Goal: Information Seeking & Learning: Check status

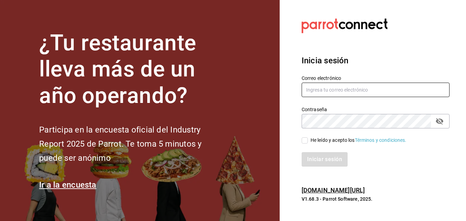
click at [328, 93] on input "text" at bounding box center [376, 89] width 148 height 14
type input "[EMAIL_ADDRESS][DOMAIN_NAME]"
click at [440, 121] on icon "passwordField" at bounding box center [440, 121] width 8 height 8
click at [305, 141] on input "He leído y acepto los Términos y condiciones." at bounding box center [305, 140] width 6 height 6
checkbox input "true"
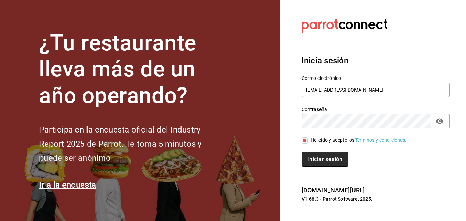
click at [318, 154] on button "Iniciar sesión" at bounding box center [325, 159] width 47 height 14
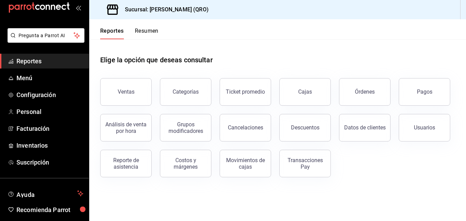
scroll to position [13, 0]
click at [32, 111] on span "Personal" at bounding box center [49, 110] width 67 height 9
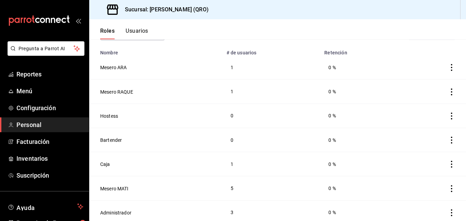
scroll to position [54, 0]
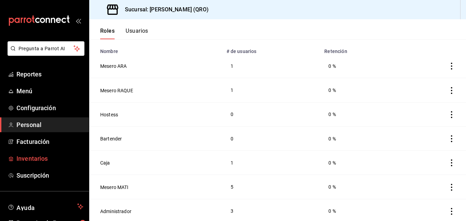
click at [46, 158] on span "Inventarios" at bounding box center [49, 158] width 67 height 9
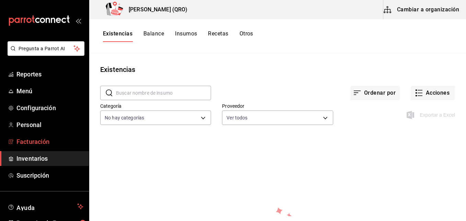
click at [52, 142] on span "Facturación" at bounding box center [49, 141] width 67 height 9
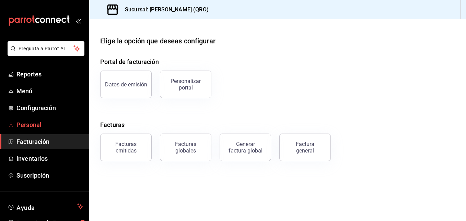
click at [52, 122] on span "Personal" at bounding box center [49, 124] width 67 height 9
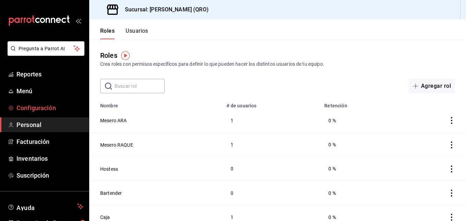
click at [53, 106] on span "Configuración" at bounding box center [49, 107] width 67 height 9
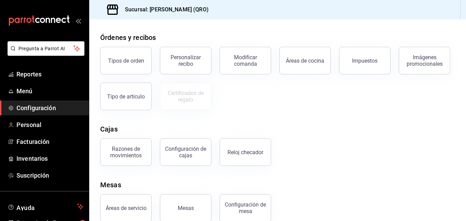
scroll to position [128, 0]
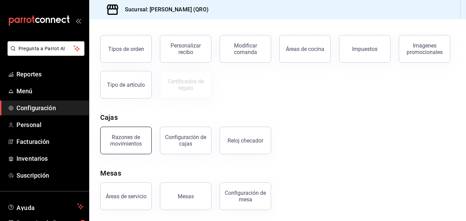
click at [138, 142] on div "Razones de movimientos" at bounding box center [126, 140] width 43 height 13
click at [138, 142] on html "Pregunta a Parrot AI Reportes Menú Configuración Personal Facturación Inventari…" at bounding box center [233, 110] width 466 height 221
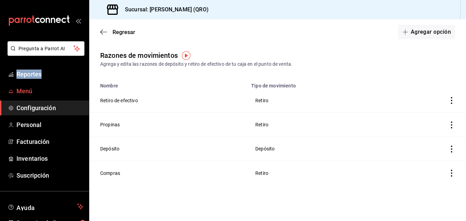
click at [27, 90] on span "Menú" at bounding box center [49, 90] width 67 height 9
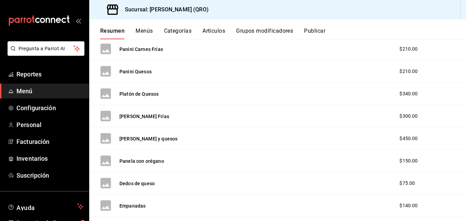
scroll to position [228, 0]
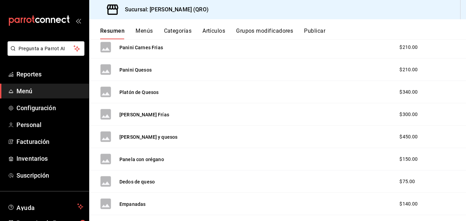
drag, startPoint x: 466, startPoint y: 103, endPoint x: 459, endPoint y: 60, distance: 43.8
click at [459, 60] on div "Panini Quesos $210.00" at bounding box center [277, 69] width 377 height 22
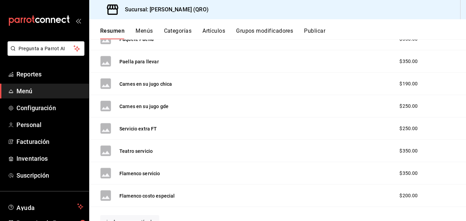
scroll to position [449, 0]
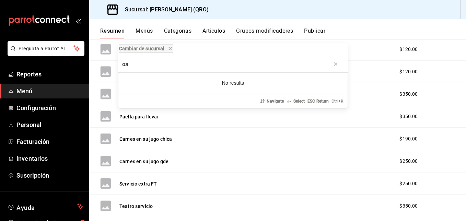
type input "o"
type input "v"
type input "s"
type input "f"
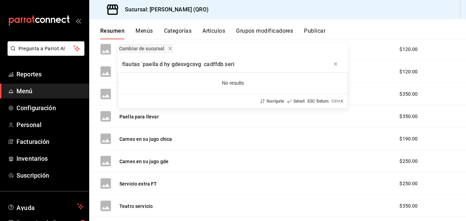
scroll to position [0, 0]
type input "f"
type input "n"
type input "m"
drag, startPoint x: 143, startPoint y: 69, endPoint x: 66, endPoint y: 77, distance: 77.0
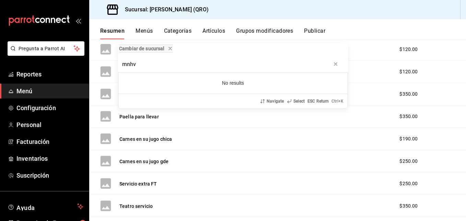
click at [66, 77] on div "Cambiar de sucursal mnhv No results Navigate Select ESC Return Ctrl+ K" at bounding box center [233, 110] width 466 height 221
type input "}"
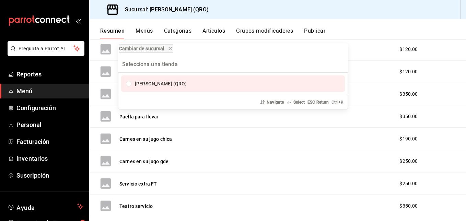
click at [66, 77] on div "Cambiar de sucursal Cayetana (QRO) Navigate Select ESC Return Ctrl+ K" at bounding box center [233, 110] width 466 height 221
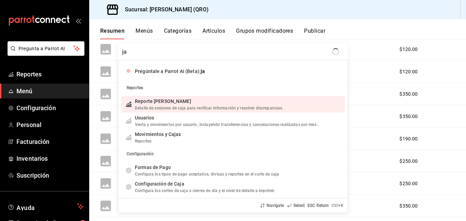
type input "j"
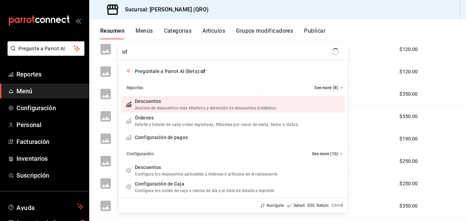
type input "o"
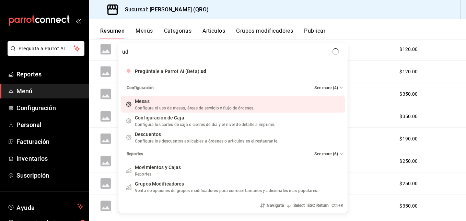
type input "u"
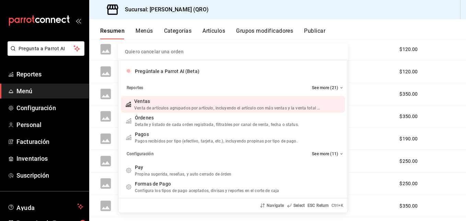
type input "i"
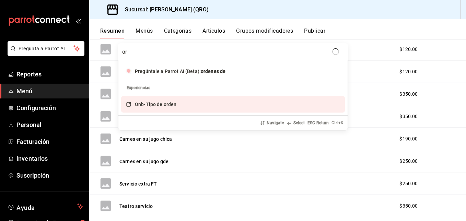
type input "o"
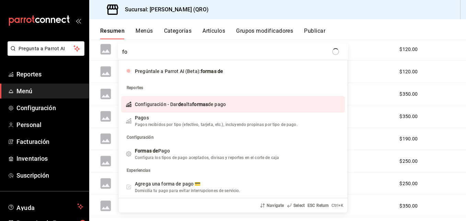
type input "f"
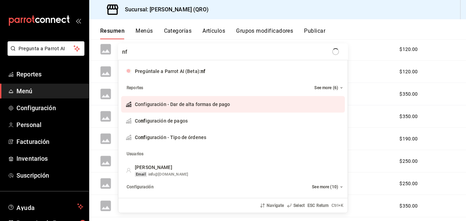
type input "n"
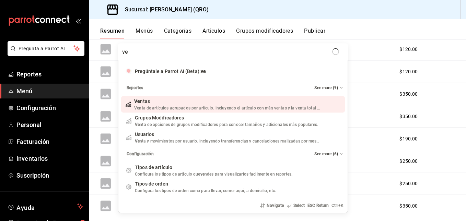
type input "v"
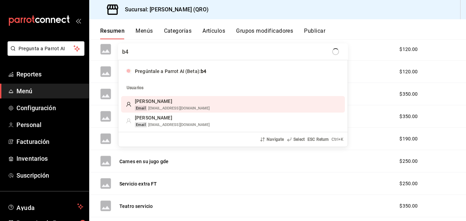
type input "b"
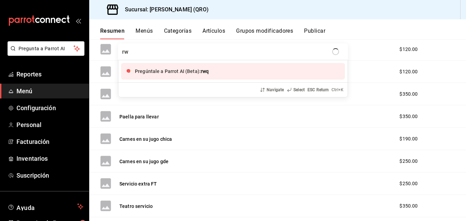
type input "r"
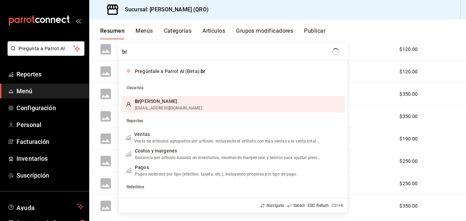
type input "b"
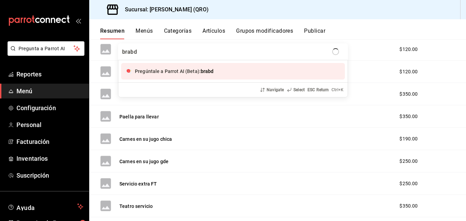
type input "brabd"
click at [58, 78] on div "brabd Pregúntale a Parrot AI (Beta): brabd Navigate Select ESC Return Ctrl+ K" at bounding box center [233, 110] width 466 height 221
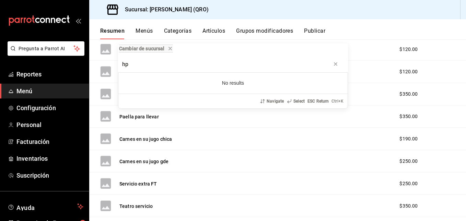
type input "h"
type input "c"
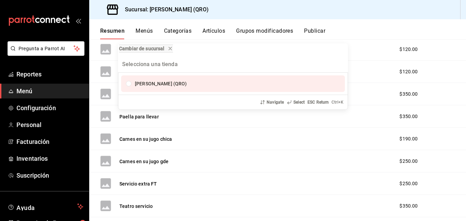
click at [58, 78] on div "Cambiar de sucursal Cayetana (QRO) Navigate Select ESC Return Ctrl+ K" at bounding box center [233, 110] width 466 height 221
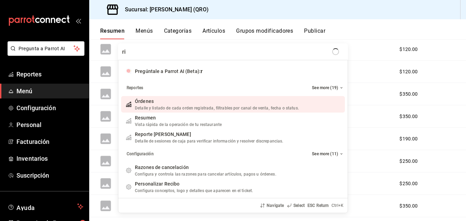
type input "r"
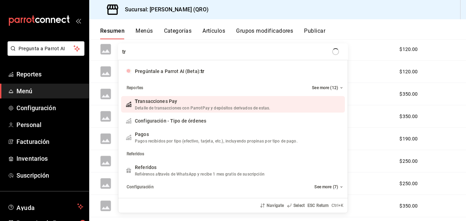
type input "t"
type input "e"
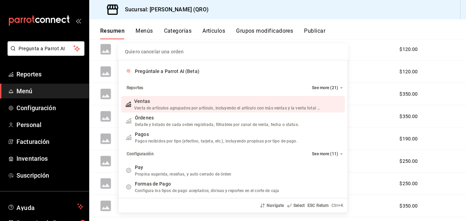
type input "g"
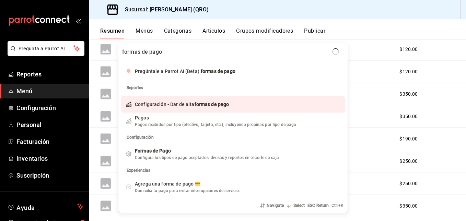
type input "formas de pago"
click at [60, 80] on div "formas de pago Pregúntale a Parrot AI (Beta): formas de pago Reportes Configura…" at bounding box center [233, 110] width 466 height 221
type input "r"
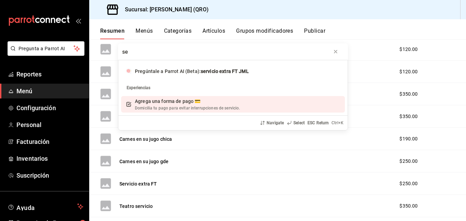
type input "s"
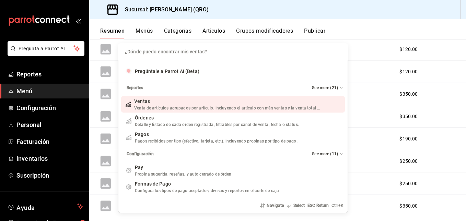
click at [252, 105] on div "Venta de artículos agrupados por artículo, incluyendo el artículo con más venta…" at bounding box center [227, 108] width 187 height 6
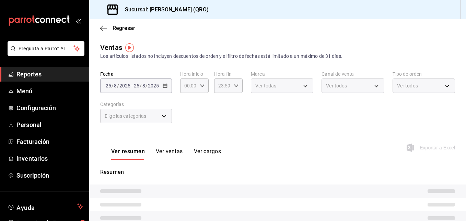
click at [252, 105] on div "Fecha 2025-08-25 25 / 8 / 2025 - 2025-08-25 25 / 8 / 2025 Hora inicio 00:00 Hor…" at bounding box center [277, 101] width 355 height 60
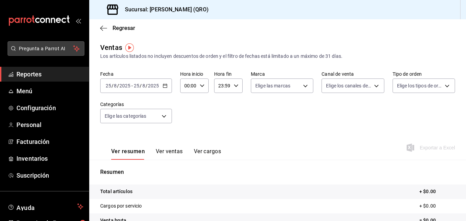
click at [53, 49] on span "Pregunta a Parrot AI" at bounding box center [46, 48] width 55 height 7
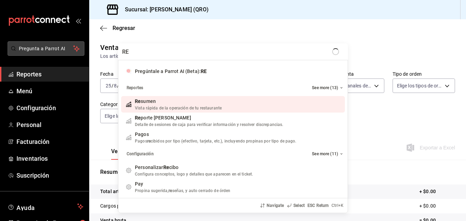
type input "R"
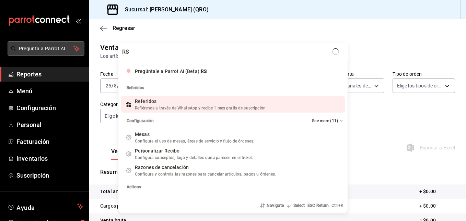
type input "R"
type input "E"
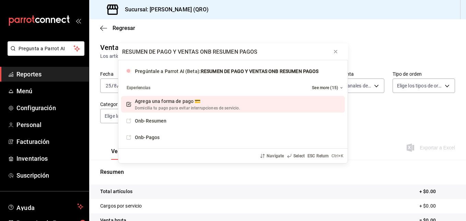
type input "RESUMEN DE PAGO Y VENTAS ONB RESUMEN PAGOS"
click at [31, 76] on div "RESUMEN DE PAGO Y VENTAS ONB RESUMEN PAGOS Pregúntale a Parrot AI (Beta): RESUM…" at bounding box center [233, 110] width 466 height 221
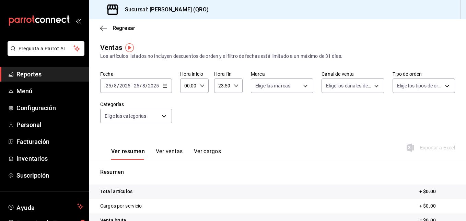
click at [31, 76] on span "Reportes" at bounding box center [49, 73] width 67 height 9
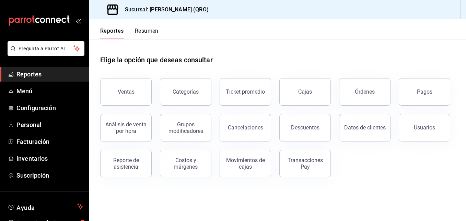
click at [31, 76] on span "Reportes" at bounding box center [49, 73] width 67 height 9
click at [55, 69] on link "Reportes" at bounding box center [44, 74] width 89 height 15
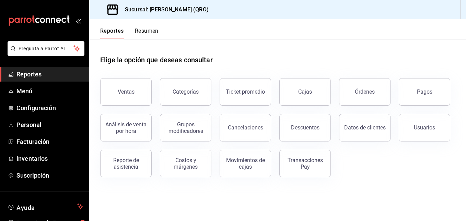
click at [55, 69] on link "Reportes" at bounding box center [44, 74] width 89 height 15
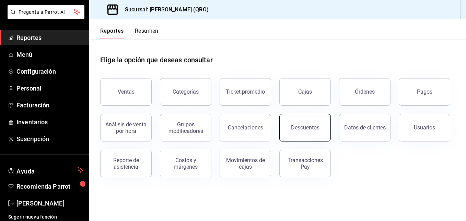
scroll to position [39, 0]
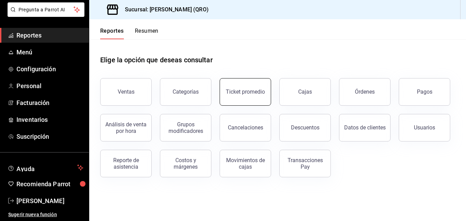
click at [251, 100] on button "Ticket promedio" at bounding box center [246, 91] width 52 height 27
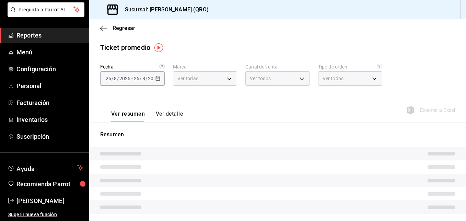
type input "cf529e45-5c91-43f1-adbe-6f30ee8f48b9"
type input "PARROT,UBER_EATS,RAPPI,DIDI_FOOD,ONLINE"
type input "d4b40cdc-79b4-4ebb-b530-7288176d2451,77ec65e7-5fac-42ef-af4a-bf3d2b805429,23d5e…"
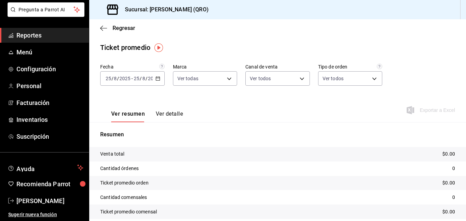
click at [157, 77] on icon "button" at bounding box center [158, 78] width 5 height 5
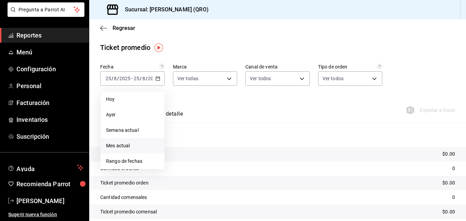
click at [139, 144] on span "Mes actual" at bounding box center [132, 145] width 53 height 7
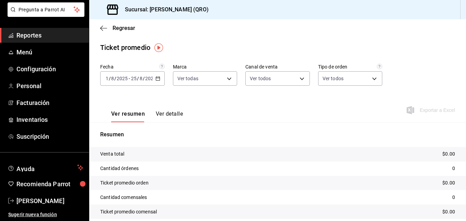
click at [157, 78] on icon "button" at bounding box center [158, 78] width 5 height 5
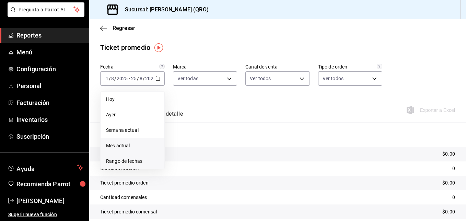
click at [139, 163] on span "Rango de fechas" at bounding box center [132, 160] width 53 height 7
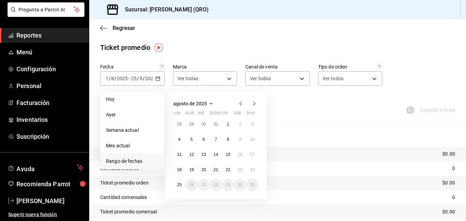
click at [237, 111] on abbr "sáb" at bounding box center [237, 114] width 7 height 7
drag, startPoint x: 237, startPoint y: 111, endPoint x: 240, endPoint y: 104, distance: 7.4
click at [240, 104] on icon "button" at bounding box center [240, 103] width 2 height 4
click at [240, 103] on icon "button" at bounding box center [240, 103] width 2 height 4
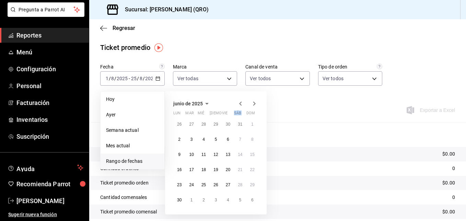
click at [240, 103] on icon "button" at bounding box center [240, 103] width 2 height 4
click at [239, 100] on icon "button" at bounding box center [241, 103] width 8 height 8
click at [237, 99] on button "button" at bounding box center [241, 103] width 8 height 8
click at [287, 107] on div "Ver resumen Ver detalle Exportar a Excel" at bounding box center [277, 108] width 377 height 28
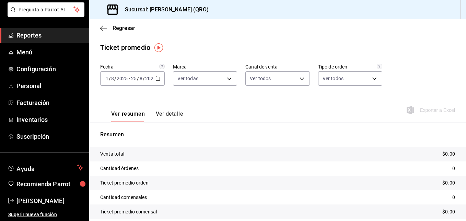
click at [156, 77] on \(Stroke\) "button" at bounding box center [158, 79] width 4 height 4
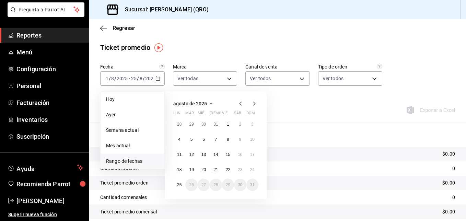
click at [240, 104] on icon "button" at bounding box center [240, 103] width 2 height 4
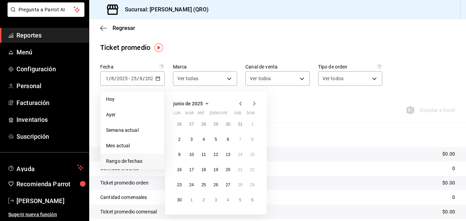
click at [240, 104] on icon "button" at bounding box center [240, 103] width 2 height 4
click at [237, 99] on button "button" at bounding box center [241, 103] width 8 height 8
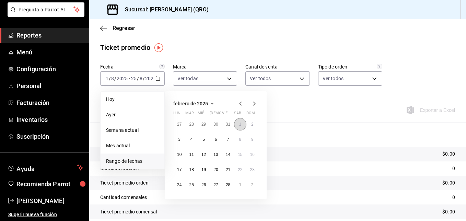
click at [241, 126] on abbr "1" at bounding box center [240, 124] width 2 height 5
click at [231, 184] on button "28" at bounding box center [228, 184] width 12 height 12
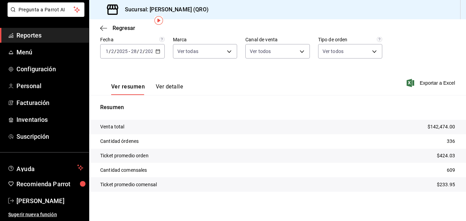
scroll to position [28, 0]
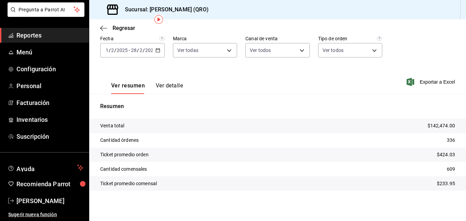
click at [157, 50] on \(Stroke\) "button" at bounding box center [158, 49] width 4 height 0
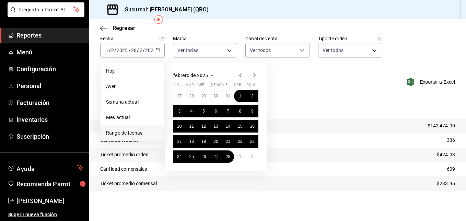
click at [241, 74] on icon "button" at bounding box center [241, 75] width 8 height 8
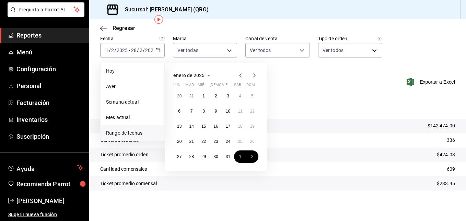
click at [241, 74] on icon "button" at bounding box center [240, 75] width 2 height 4
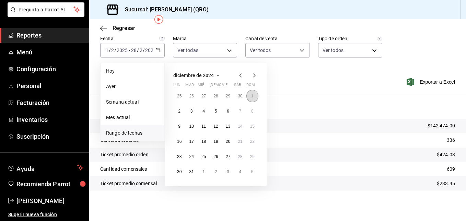
click at [253, 95] on abbr "1" at bounding box center [252, 95] width 2 height 5
click at [193, 171] on abbr "31" at bounding box center [191, 171] width 4 height 5
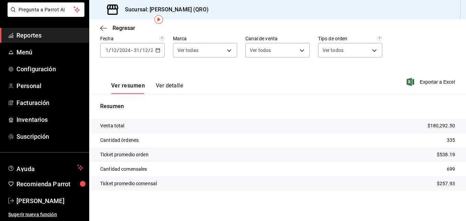
click at [159, 48] on div "2024-12-01 1 / 12 / 2024 - 2024-12-31 31 / 12 / 2024" at bounding box center [132, 50] width 65 height 14
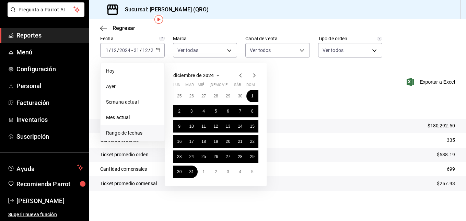
click at [242, 74] on icon "button" at bounding box center [241, 75] width 8 height 8
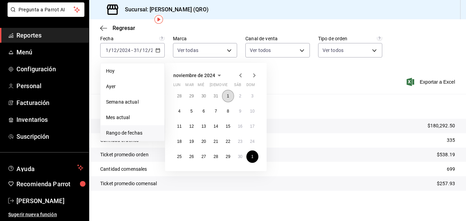
click at [229, 95] on abbr "1" at bounding box center [228, 95] width 2 height 5
click at [240, 156] on abbr "30" at bounding box center [240, 156] width 4 height 5
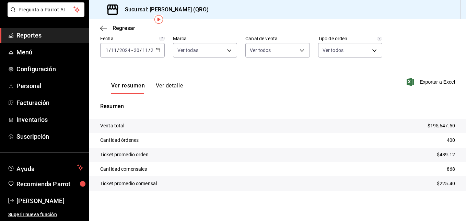
click at [151, 47] on input "2024" at bounding box center [156, 49] width 12 height 5
click at [158, 52] on icon "button" at bounding box center [158, 50] width 5 height 5
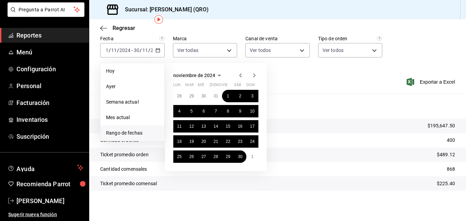
click at [244, 75] on icon "button" at bounding box center [241, 75] width 8 height 8
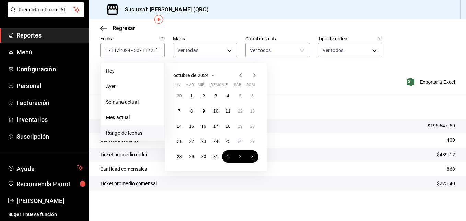
click at [244, 75] on icon "button" at bounding box center [241, 75] width 8 height 8
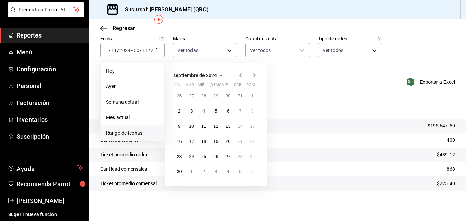
click at [244, 75] on icon "button" at bounding box center [241, 75] width 8 height 8
click at [257, 75] on icon "button" at bounding box center [254, 75] width 8 height 8
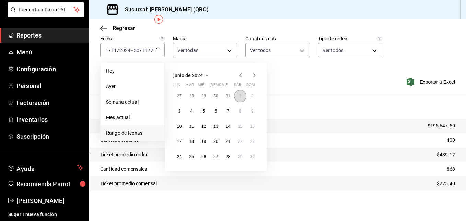
click at [238, 95] on button "1" at bounding box center [240, 96] width 12 height 12
click at [255, 158] on abbr "30" at bounding box center [252, 156] width 4 height 5
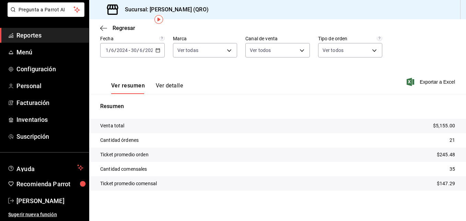
click at [158, 47] on div "2024-06-01 1 / 6 / 2024 - 2024-06-30 30 / 6 / 2024" at bounding box center [132, 50] width 65 height 14
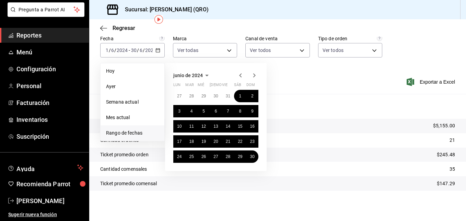
click at [256, 69] on div "junio de 2024 lun mar mié jue vie sáb dom 27 28 29 30 31 1 2 3 4 5 6 7 8 9 10 1…" at bounding box center [216, 117] width 102 height 108
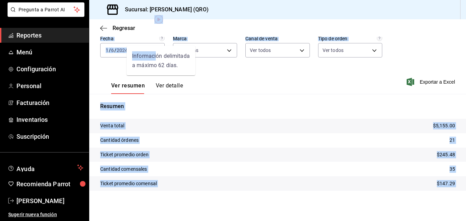
drag, startPoint x: 165, startPoint y: 21, endPoint x: 156, endPoint y: 48, distance: 28.5
click at [156, 48] on body "Pregunta a Parrot AI Reportes Menú Configuración Personal Facturación Inventari…" at bounding box center [233, 110] width 466 height 221
click at [157, 48] on icon "button" at bounding box center [158, 50] width 5 height 5
click at [156, 50] on \(Stroke\) "button" at bounding box center [158, 49] width 4 height 0
click at [158, 50] on icon "button" at bounding box center [158, 50] width 5 height 5
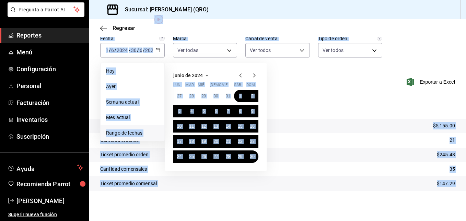
click at [256, 76] on icon "button" at bounding box center [254, 75] width 8 height 8
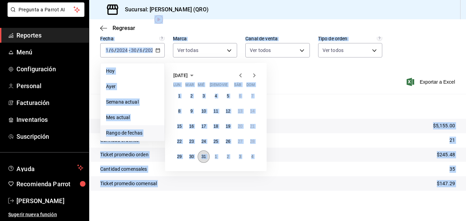
click at [205, 156] on abbr "31" at bounding box center [204, 156] width 4 height 5
click at [183, 98] on button "1" at bounding box center [179, 96] width 12 height 12
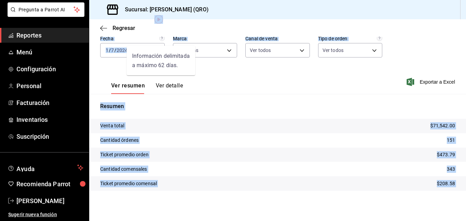
click at [174, 54] on div "Información delimitada a máximo 62 días." at bounding box center [161, 61] width 69 height 30
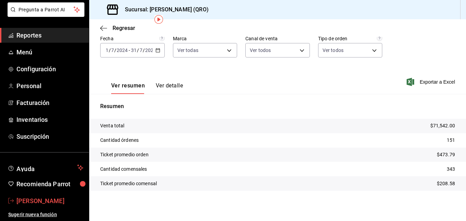
click at [38, 196] on span "Dulce Santos" at bounding box center [49, 200] width 67 height 9
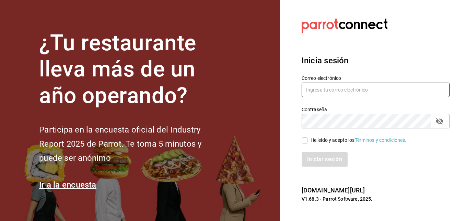
type input "dsant7323@gmail.com"
click at [441, 121] on icon "passwordField" at bounding box center [440, 121] width 8 height 8
click at [287, 99] on section "Datos incorrectos. Verifica que tu Correo o Contraseña estén bien escritos. Ini…" at bounding box center [373, 110] width 187 height 221
click at [466, 67] on html "¿Tu restaurante lleva más de un año operando? Participa en la encuesta oficial …" at bounding box center [233, 110] width 466 height 221
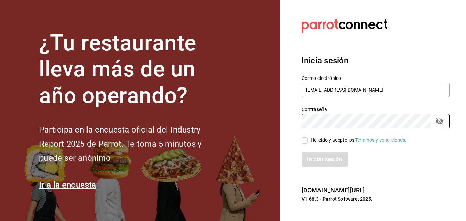
click at [289, 124] on section "Datos incorrectos. Verifica que tu Correo o Contraseña estén bien escritos. Ini…" at bounding box center [373, 110] width 187 height 221
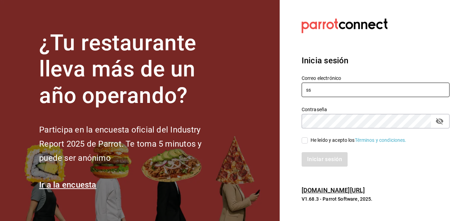
drag, startPoint x: 381, startPoint y: 91, endPoint x: 214, endPoint y: 103, distance: 167.4
click at [214, 103] on div "¿Tu restaurante lleva más de un año operando? Participa en la encuesta oficial …" at bounding box center [233, 110] width 466 height 221
type input "s"
click at [335, 155] on div "Iniciar sesión" at bounding box center [376, 159] width 148 height 14
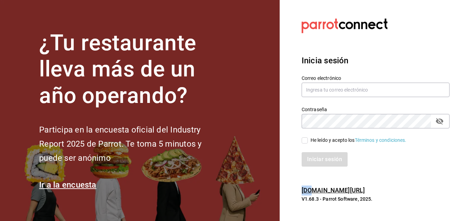
drag, startPoint x: 335, startPoint y: 155, endPoint x: 308, endPoint y: 133, distance: 34.7
click at [308, 133] on div "Correo electrónico Contraseña Contraseña He leído y acepto los Términos y condi…" at bounding box center [372, 117] width 156 height 100
click at [242, 24] on section "¿Tu restaurante lleva más de un año operando? Participa en la encuesta oficial …" at bounding box center [140, 110] width 280 height 221
type input "[EMAIL_ADDRESS][DOMAIN_NAME]"
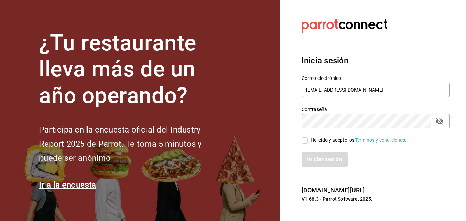
click at [439, 124] on icon "passwordField" at bounding box center [440, 121] width 8 height 8
click at [323, 161] on div "Iniciar sesión" at bounding box center [376, 159] width 148 height 14
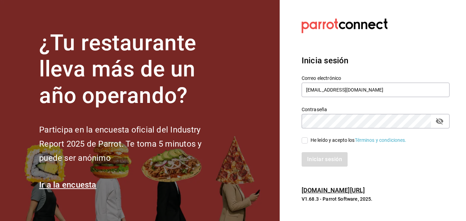
drag, startPoint x: 323, startPoint y: 161, endPoint x: 312, endPoint y: 151, distance: 14.1
click at [312, 151] on div "Iniciar sesión" at bounding box center [372, 155] width 156 height 23
click at [302, 138] on input "He leído y acepto los Términos y condiciones." at bounding box center [305, 140] width 6 height 6
checkbox input "true"
click at [324, 155] on button "Iniciar sesión" at bounding box center [325, 159] width 47 height 14
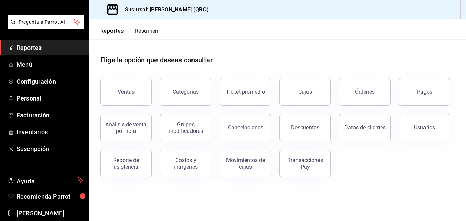
scroll to position [39, 0]
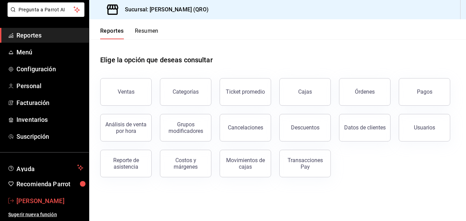
click at [61, 198] on span "[PERSON_NAME]" at bounding box center [49, 200] width 67 height 9
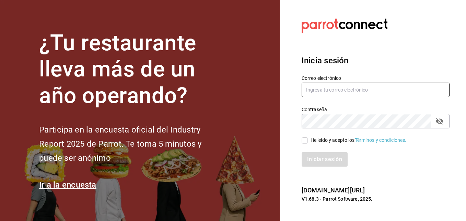
type input "[EMAIL_ADDRESS][DOMAIN_NAME]"
click at [350, 187] on link "pos.parrotsoftware.io/" at bounding box center [333, 189] width 63 height 7
click at [307, 137] on input "He leído y acepto los Términos y condiciones." at bounding box center [305, 140] width 6 height 6
checkbox input "true"
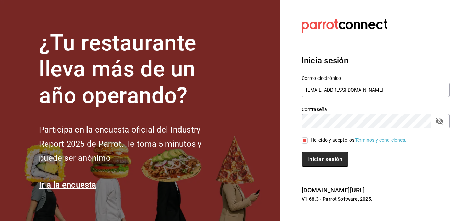
click at [314, 156] on button "Iniciar sesión" at bounding box center [325, 159] width 47 height 14
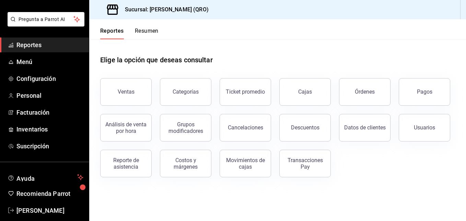
scroll to position [39, 0]
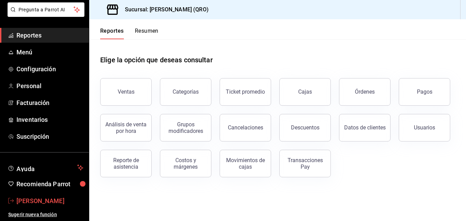
click at [42, 198] on span "[PERSON_NAME]" at bounding box center [49, 200] width 67 height 9
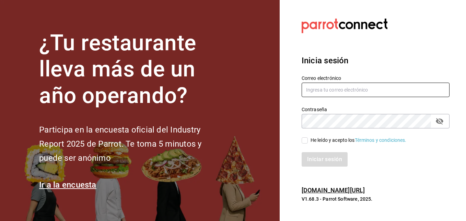
type input "[EMAIL_ADDRESS][DOMAIN_NAME]"
click at [341, 126] on div "Correo electrónico [EMAIL_ADDRESS][DOMAIN_NAME] Contraseña Contraseña He leído …" at bounding box center [372, 117] width 156 height 100
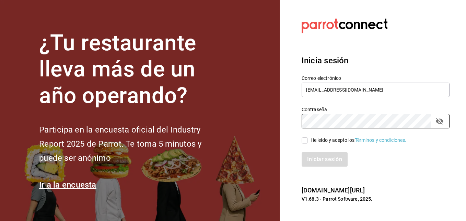
drag, startPoint x: 324, startPoint y: 141, endPoint x: 300, endPoint y: 126, distance: 28.1
click at [300, 126] on div "Contraseña Contraseña" at bounding box center [372, 113] width 156 height 30
click at [305, 138] on input "He leído y acepto los Términos y condiciones." at bounding box center [305, 140] width 6 height 6
checkbox input "true"
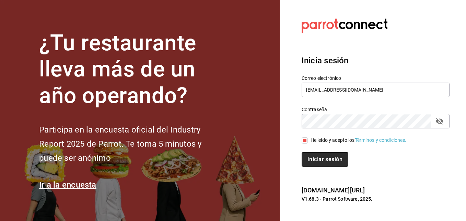
click at [316, 156] on button "Iniciar sesión" at bounding box center [325, 159] width 47 height 14
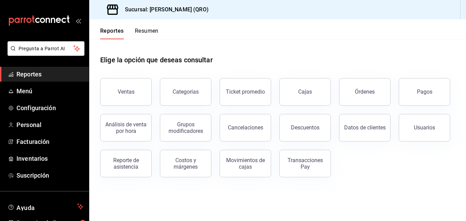
click at [165, 9] on h3 "Sucursal: [PERSON_NAME] (QRO)" at bounding box center [164, 9] width 89 height 8
click at [129, 87] on button "Ventas" at bounding box center [126, 91] width 52 height 27
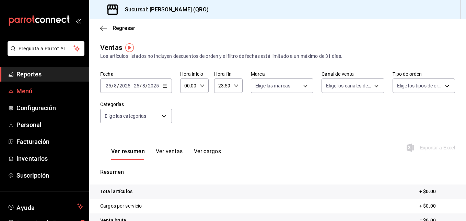
click at [54, 88] on span "Menú" at bounding box center [49, 90] width 67 height 9
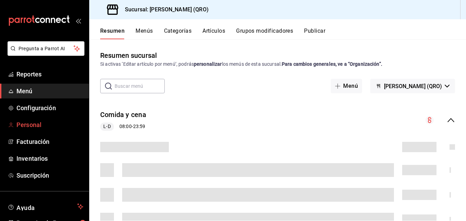
click at [32, 126] on span "Personal" at bounding box center [49, 124] width 67 height 9
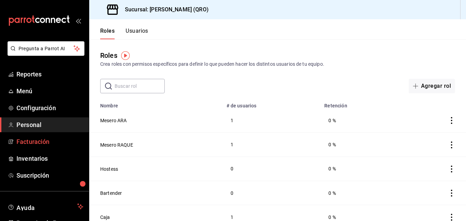
scroll to position [39, 0]
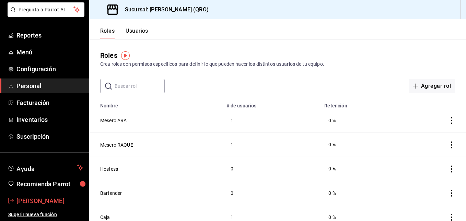
click at [12, 202] on icon "mailbox folders" at bounding box center [10, 199] width 5 height 5
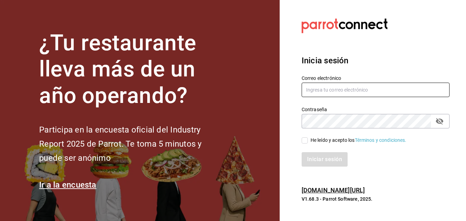
type input "[EMAIL_ADDRESS][DOMAIN_NAME]"
click at [441, 121] on icon "passwordField" at bounding box center [440, 121] width 8 height 8
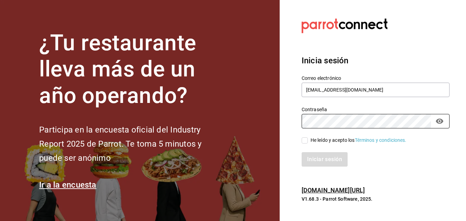
click at [293, 120] on section "Datos incorrectos. Verifica que tu Correo o Contraseña estén bien escritos. Ini…" at bounding box center [373, 110] width 187 height 221
click at [306, 139] on input "He leído y acepto los Términos y condiciones." at bounding box center [305, 140] width 6 height 6
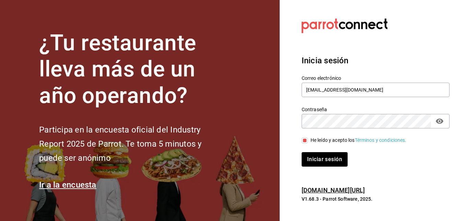
click at [306, 139] on input "He leído y acepto los Términos y condiciones." at bounding box center [305, 140] width 6 height 6
click at [309, 142] on span "He leído y acepto los Términos y condiciones." at bounding box center [357, 139] width 99 height 7
click at [308, 142] on input "He leído y acepto los Términos y condiciones." at bounding box center [305, 140] width 6 height 6
checkbox input "true"
click at [319, 156] on button "Iniciar sesión" at bounding box center [325, 159] width 47 height 14
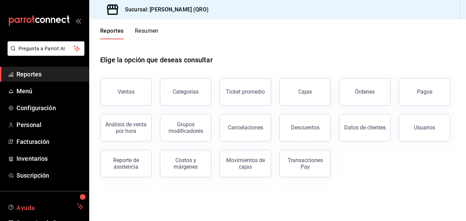
scroll to position [26, 0]
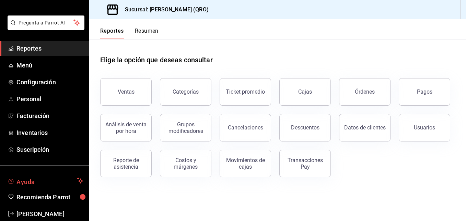
drag, startPoint x: 81, startPoint y: 173, endPoint x: 80, endPoint y: 185, distance: 12.7
click at [80, 185] on div "Pregunta a Parrot AI Reportes Menú Configuración Personal Facturación Inventari…" at bounding box center [44, 124] width 89 height 218
drag, startPoint x: 79, startPoint y: 183, endPoint x: 69, endPoint y: 179, distance: 11.2
click at [69, 179] on span "Ayuda" at bounding box center [45, 180] width 58 height 8
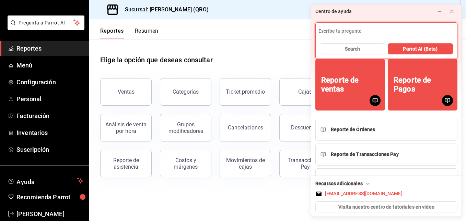
click at [352, 25] on input at bounding box center [387, 31] width 142 height 16
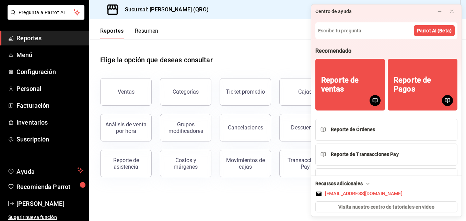
scroll to position [39, 0]
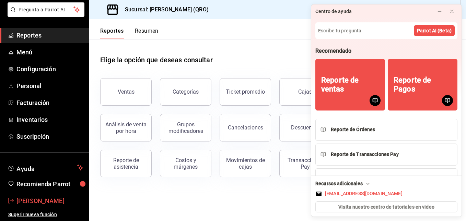
click at [48, 198] on span "[PERSON_NAME]" at bounding box center [49, 200] width 67 height 9
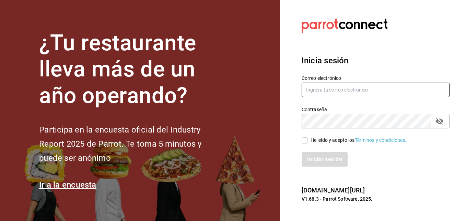
type input "[EMAIL_ADDRESS][DOMAIN_NAME]"
click at [305, 138] on input "He leído y acepto los Términos y condiciones." at bounding box center [305, 140] width 6 height 6
checkbox input "true"
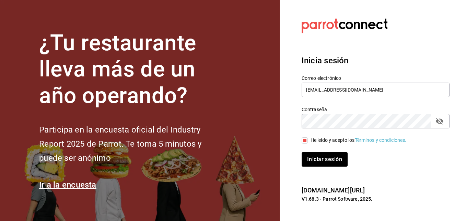
click at [325, 143] on div "He leído y acepto los Términos y condiciones." at bounding box center [359, 139] width 96 height 7
drag, startPoint x: 325, startPoint y: 143, endPoint x: 370, endPoint y: 141, distance: 45.0
click at [370, 141] on link "Términos y condiciones." at bounding box center [381, 139] width 52 height 5
click at [317, 161] on button "Iniciar sesión" at bounding box center [325, 159] width 47 height 14
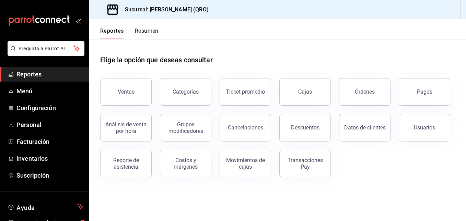
click at [317, 161] on div "Transacciones Pay" at bounding box center [305, 163] width 43 height 13
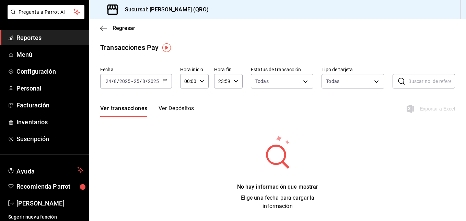
scroll to position [39, 0]
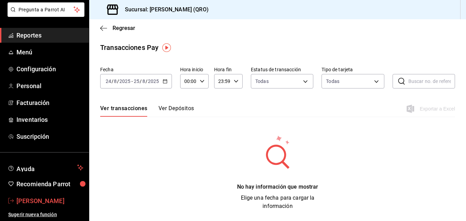
click at [55, 203] on span "[PERSON_NAME]" at bounding box center [49, 200] width 67 height 9
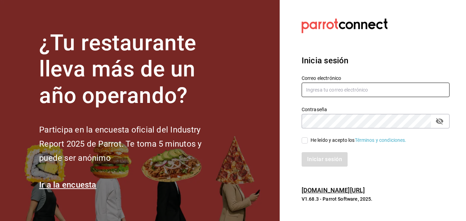
type input "[EMAIL_ADDRESS][DOMAIN_NAME]"
click at [11, 170] on section "¿Tu restaurante lleva más de un año operando? Participa en la encuesta oficial …" at bounding box center [140, 110] width 280 height 221
click at [304, 140] on input "He leído y acepto los Términos y condiciones." at bounding box center [305, 140] width 6 height 6
checkbox input "true"
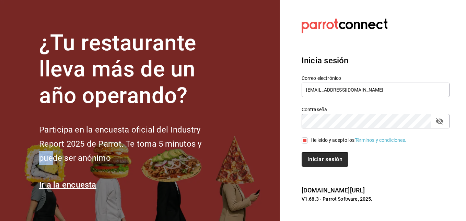
click at [331, 159] on button "Iniciar sesión" at bounding box center [325, 159] width 47 height 14
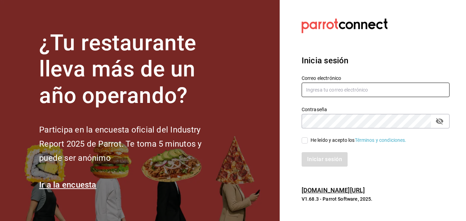
type input "dsant7323@gmail.com"
click at [428, 25] on div at bounding box center [376, 25] width 148 height 19
click at [384, 88] on input "dsant7323@gmail.com" at bounding box center [376, 89] width 148 height 14
click at [340, 92] on input "text" at bounding box center [376, 89] width 148 height 14
click at [336, 91] on div "Correo electrónico Contraseña Contraseña He leído y acepto los Términos y condi…" at bounding box center [372, 117] width 156 height 100
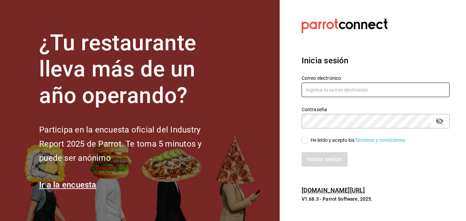
click at [336, 91] on input "text" at bounding box center [376, 89] width 148 height 14
click at [339, 88] on div "Correo electrónico Contraseña Contraseña He leído y acepto los Términos y condi…" at bounding box center [372, 117] width 156 height 100
click at [339, 88] on input "text" at bounding box center [376, 89] width 148 height 14
